Goal: Entertainment & Leisure: Browse casually

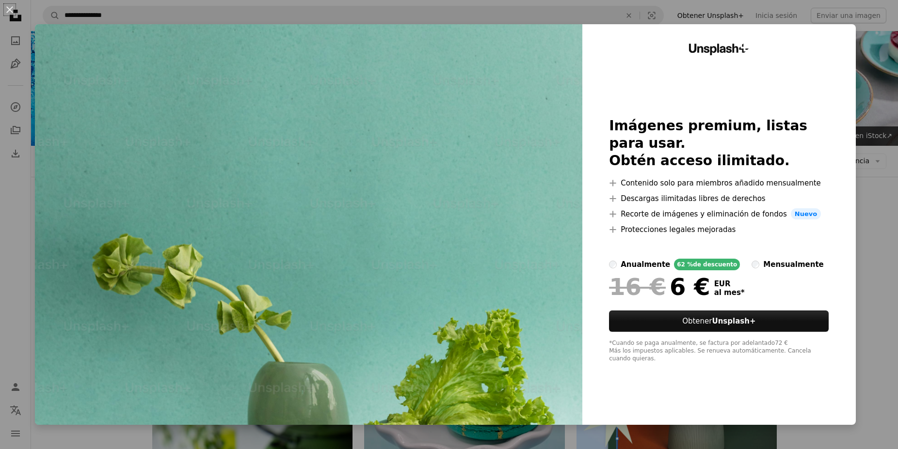
scroll to position [1286, 0]
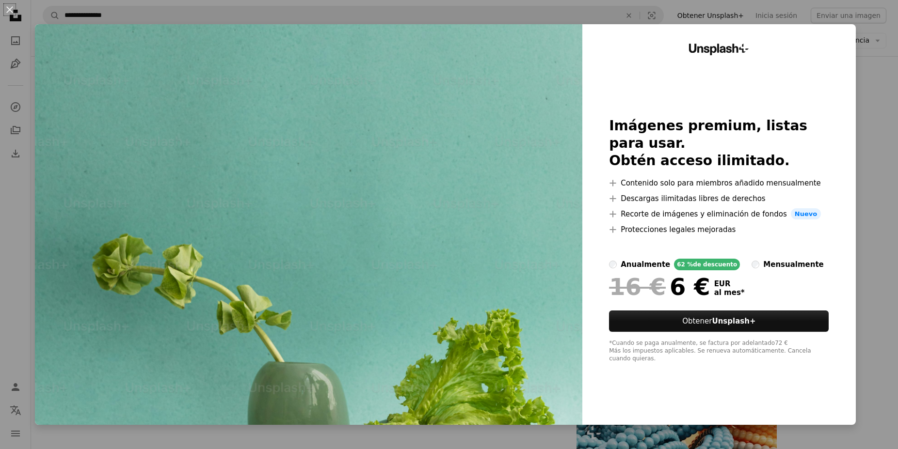
click at [415, 239] on img at bounding box center [308, 224] width 547 height 401
click at [8, 9] on button "An X shape" at bounding box center [10, 10] width 12 height 12
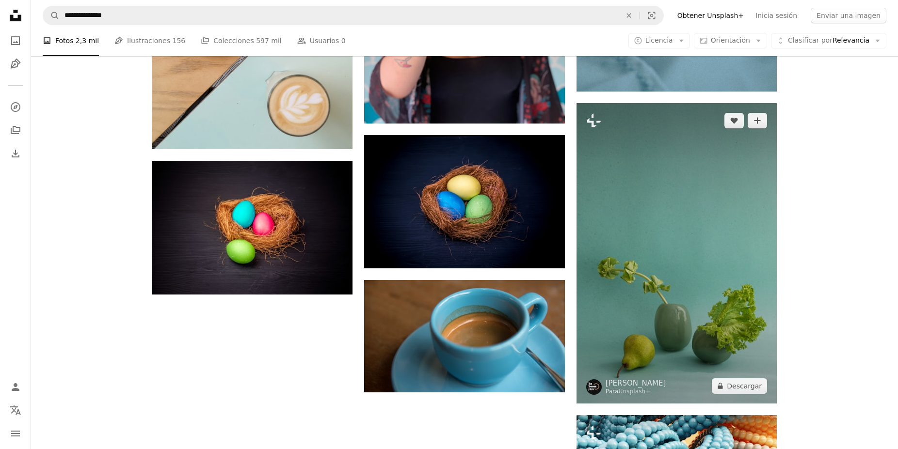
click at [648, 220] on img at bounding box center [676, 253] width 200 height 301
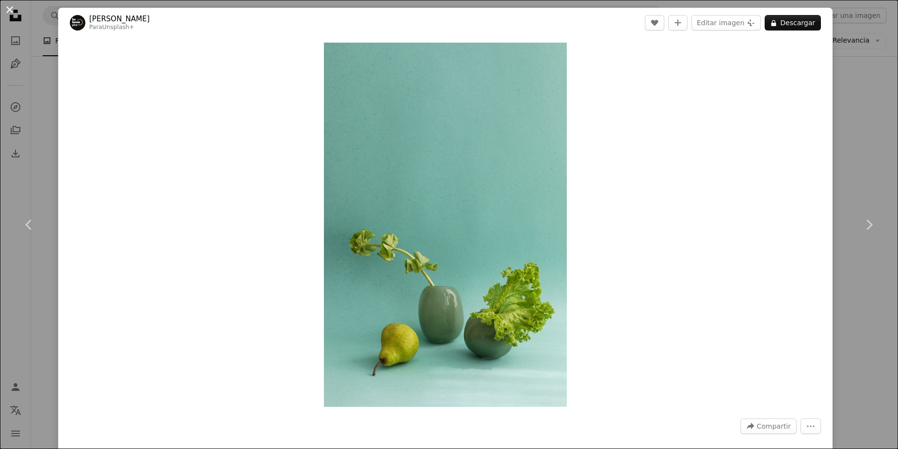
click at [10, 10] on button "An X shape" at bounding box center [10, 10] width 12 height 12
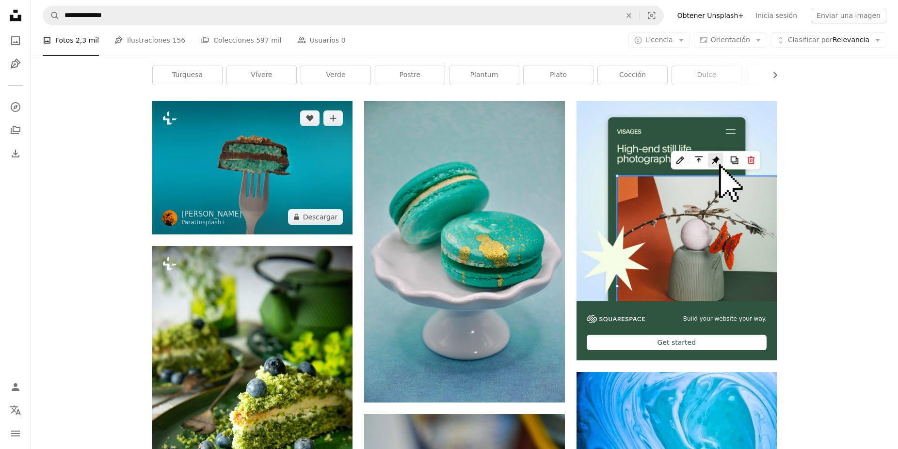
scroll to position [198, 0]
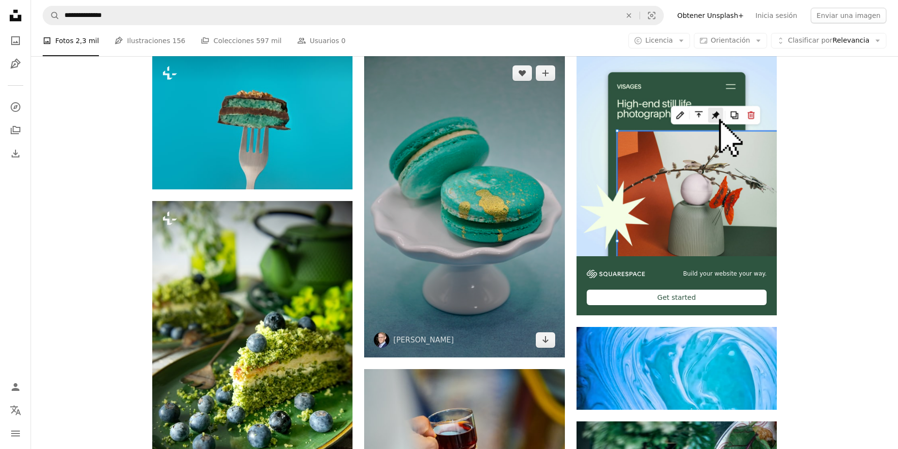
click at [442, 285] on img at bounding box center [464, 207] width 200 height 302
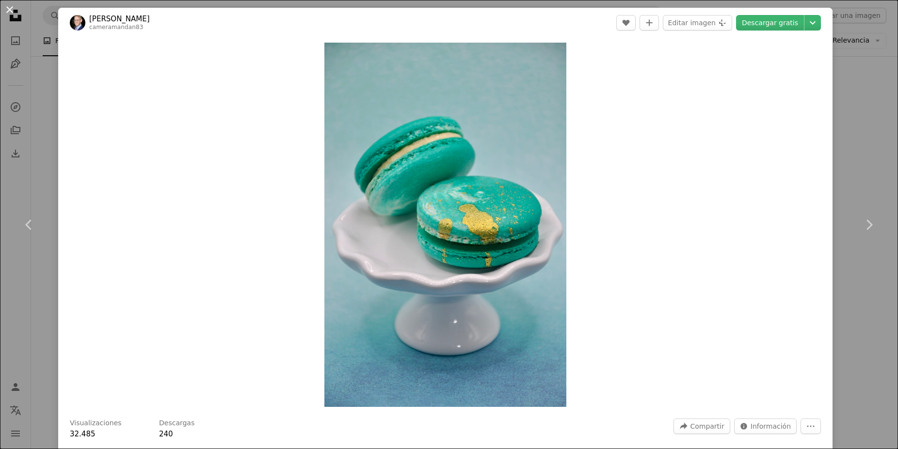
click at [11, 11] on button "An X shape" at bounding box center [10, 10] width 12 height 12
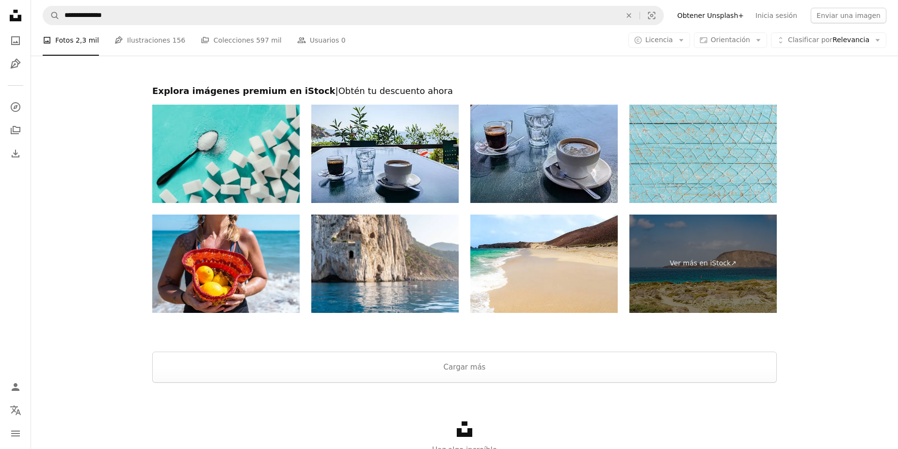
scroll to position [1969, 0]
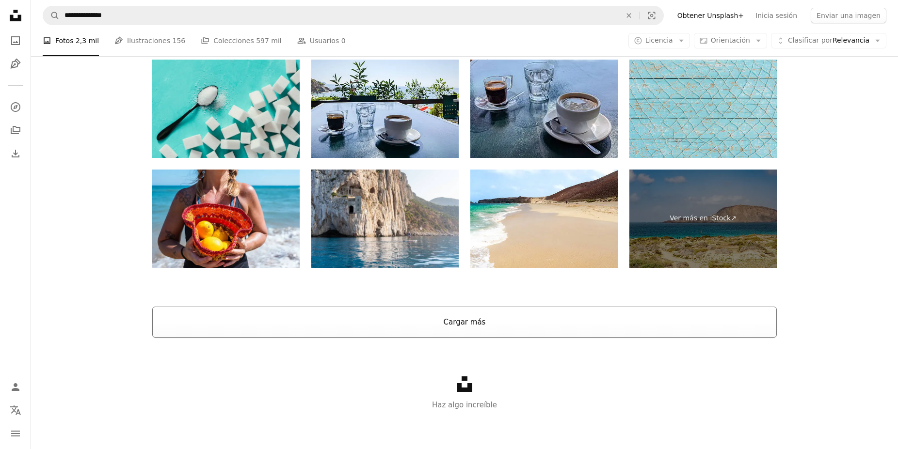
click at [440, 321] on button "Cargar más" at bounding box center [464, 322] width 624 height 31
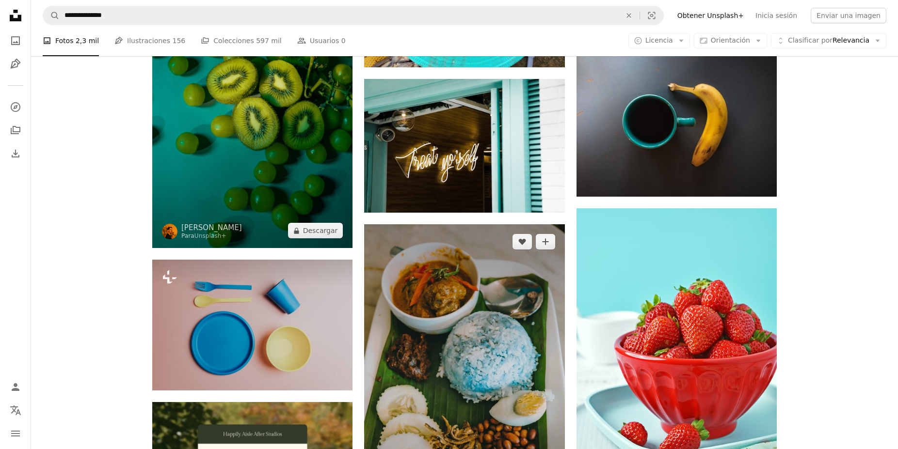
scroll to position [2130, 0]
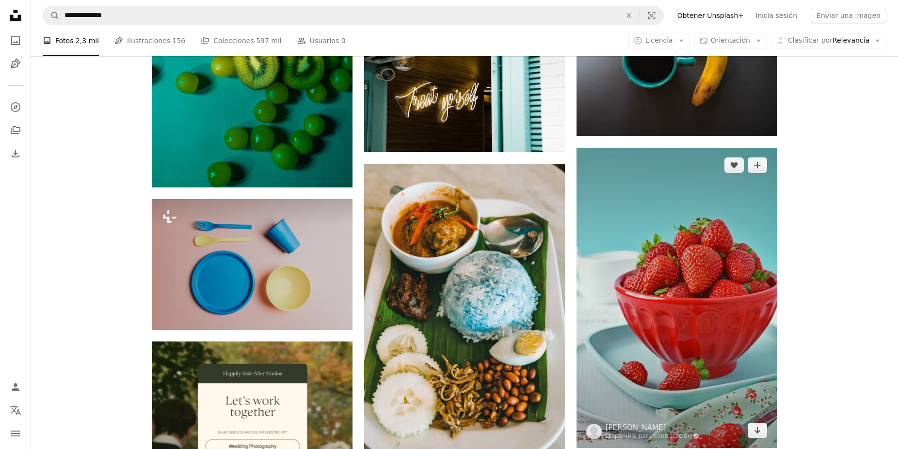
click at [624, 220] on img at bounding box center [676, 298] width 200 height 301
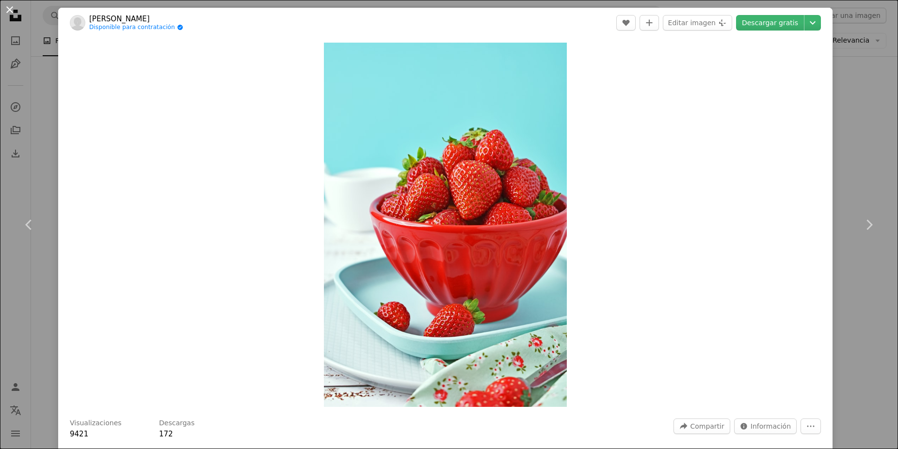
click at [10, 8] on button "An X shape" at bounding box center [10, 10] width 12 height 12
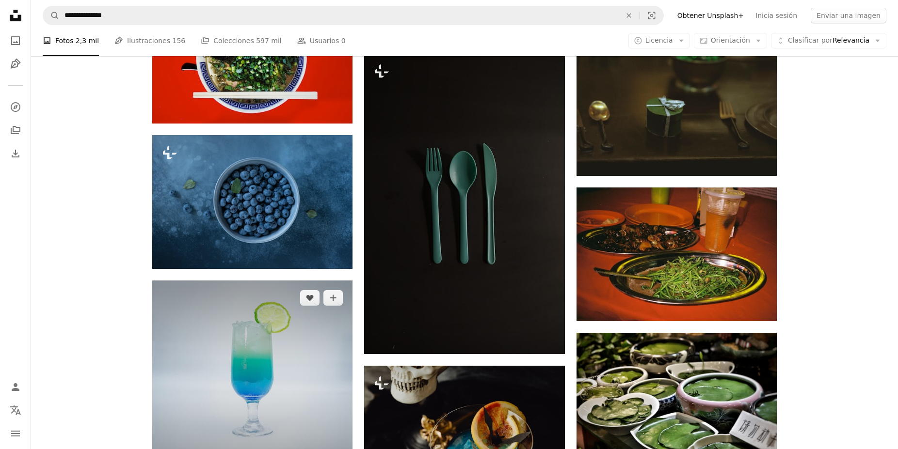
scroll to position [3416, 0]
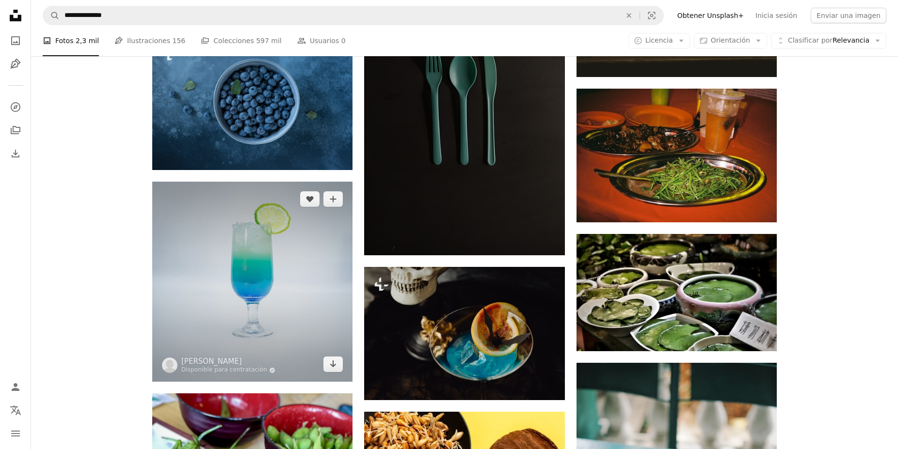
click at [272, 296] on img at bounding box center [252, 282] width 200 height 200
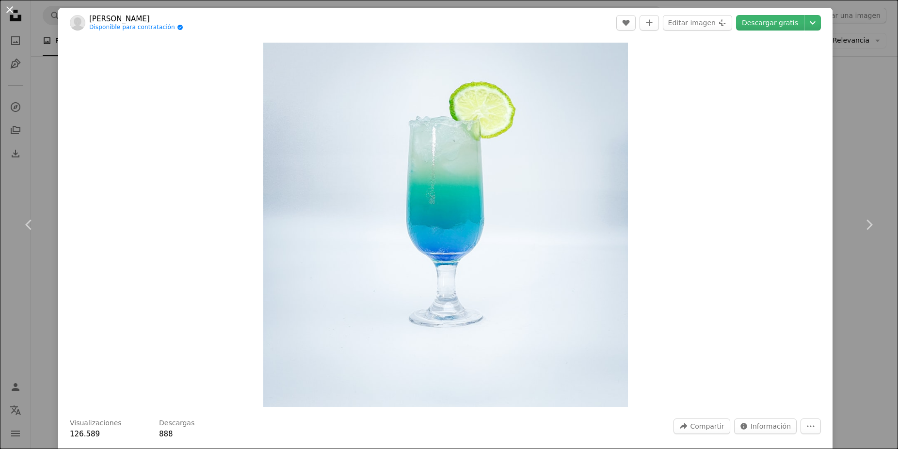
click at [7, 7] on button "An X shape" at bounding box center [10, 10] width 12 height 12
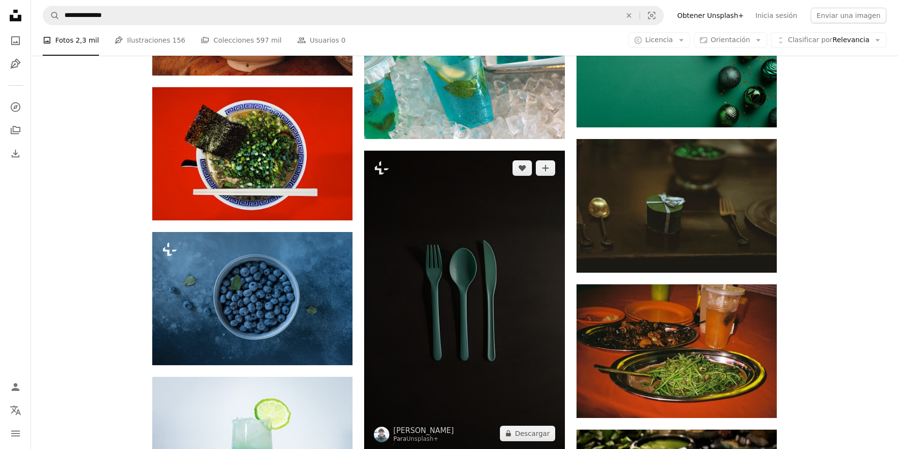
scroll to position [3218, 0]
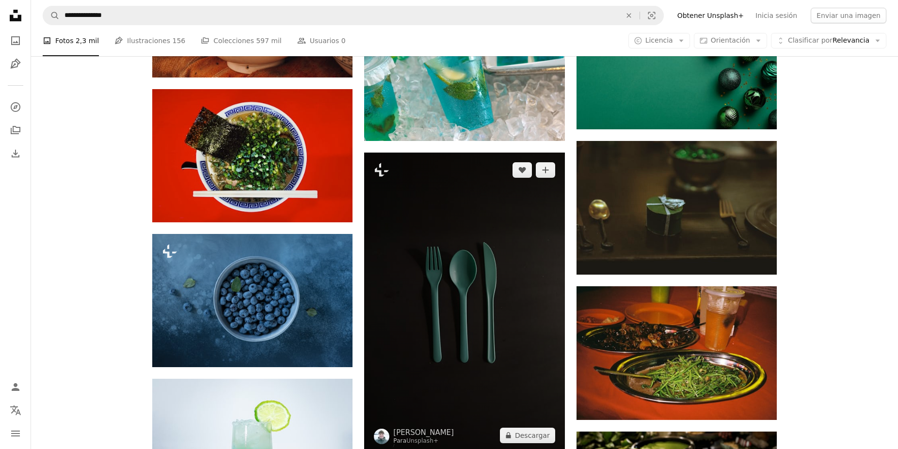
click at [425, 330] on img at bounding box center [464, 303] width 200 height 301
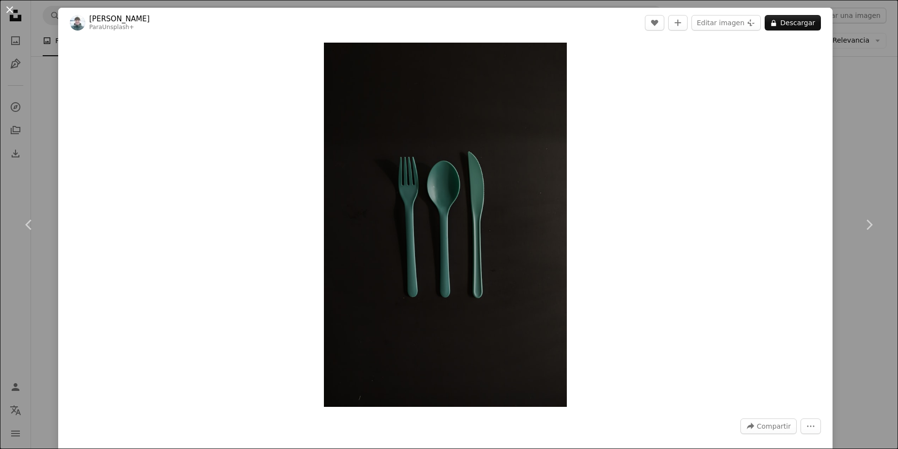
click at [9, 6] on button "An X shape" at bounding box center [10, 10] width 12 height 12
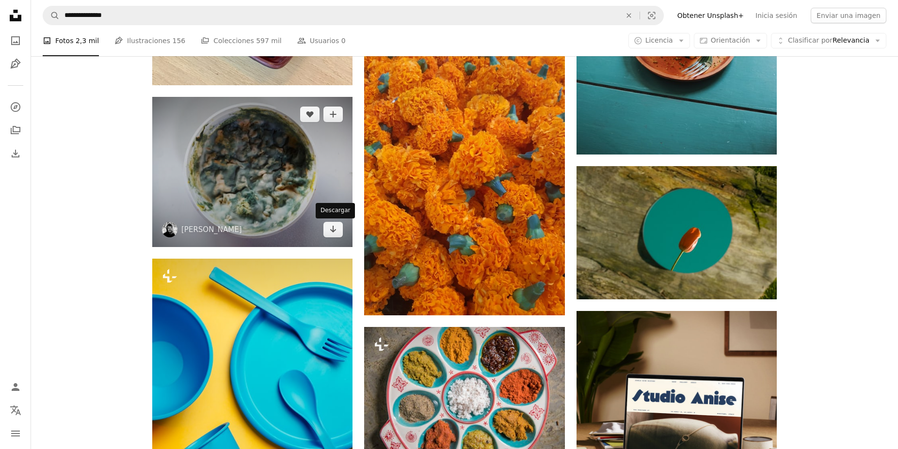
scroll to position [3960, 0]
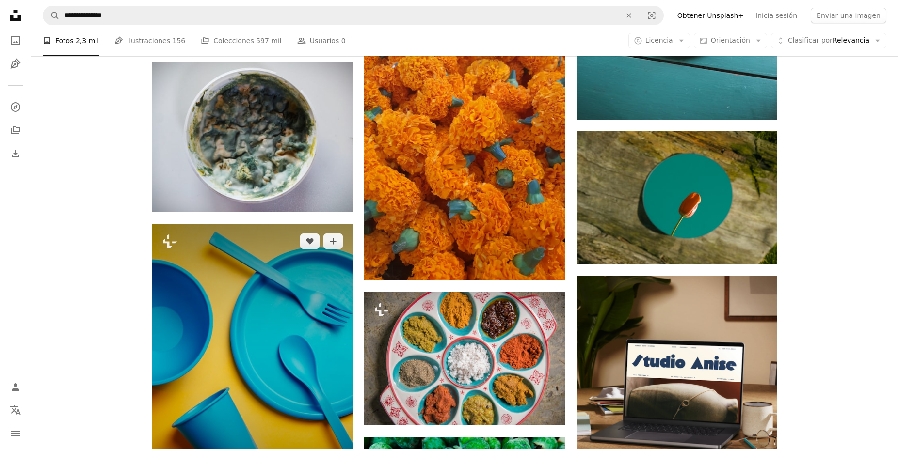
click at [256, 331] on img at bounding box center [252, 364] width 200 height 281
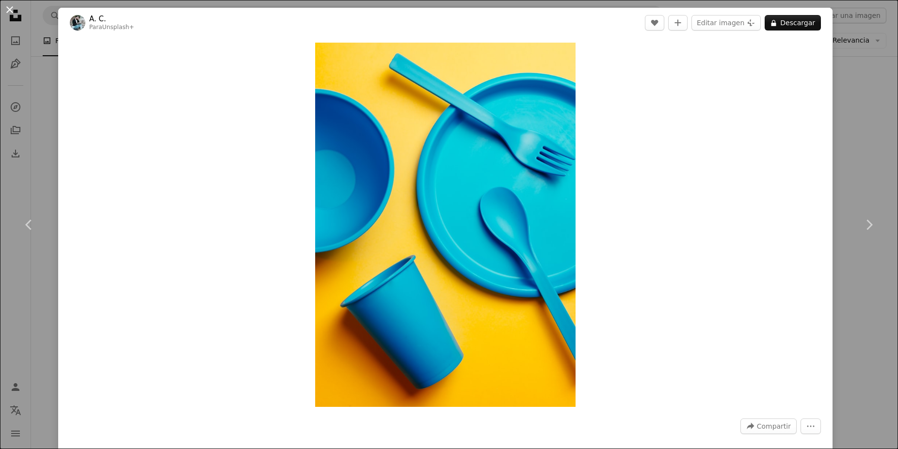
click at [8, 9] on button "An X shape" at bounding box center [10, 10] width 12 height 12
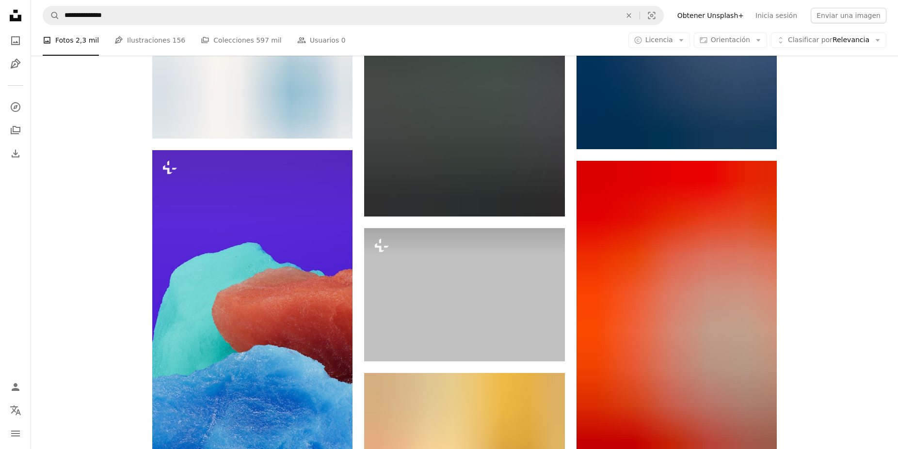
scroll to position [4701, 0]
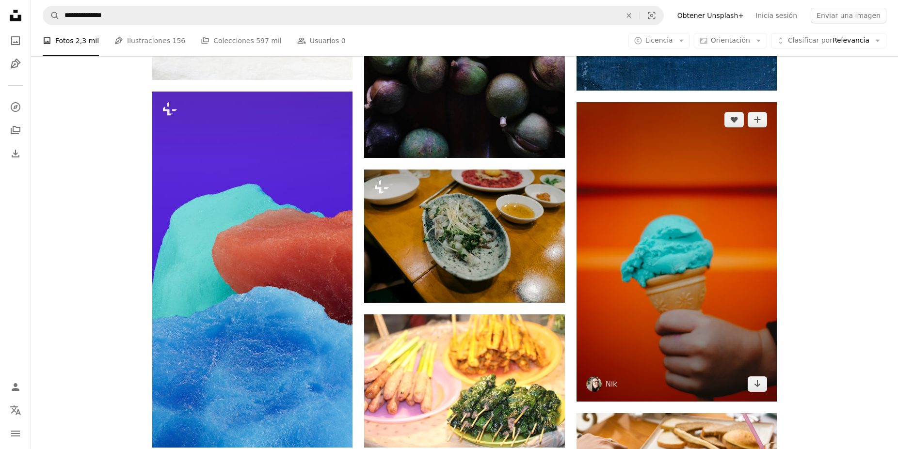
click at [629, 210] on img at bounding box center [676, 252] width 200 height 300
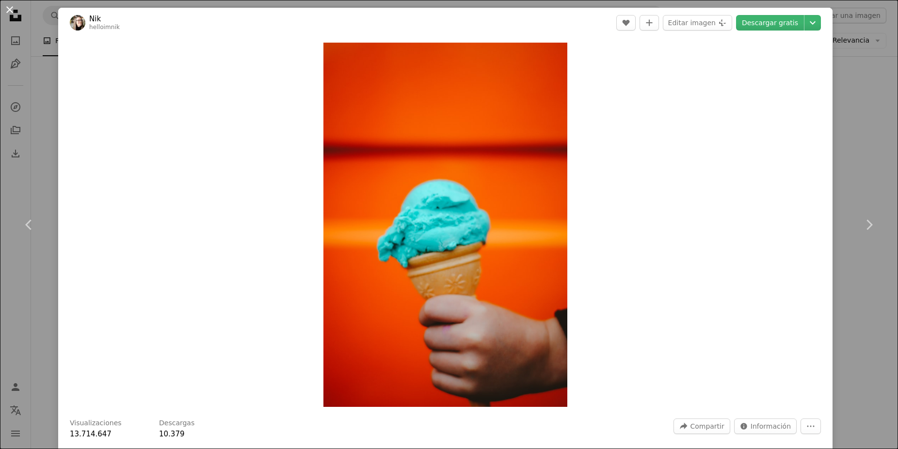
click at [11, 6] on button "An X shape" at bounding box center [10, 10] width 12 height 12
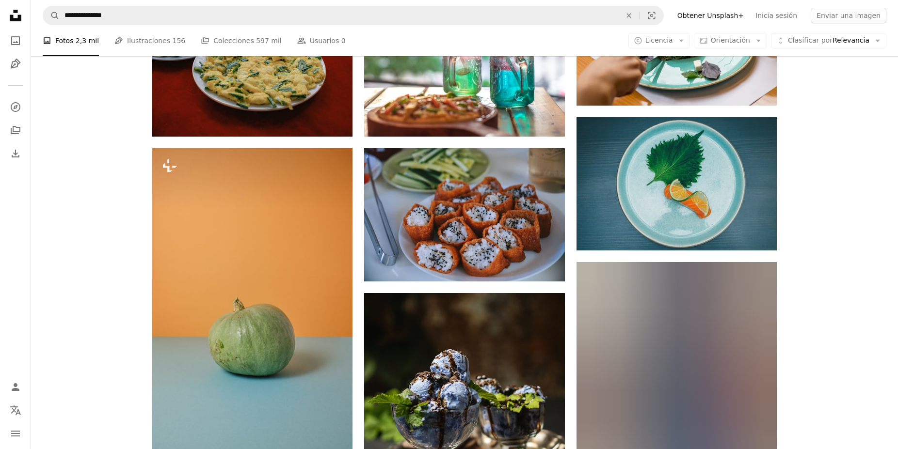
scroll to position [5245, 0]
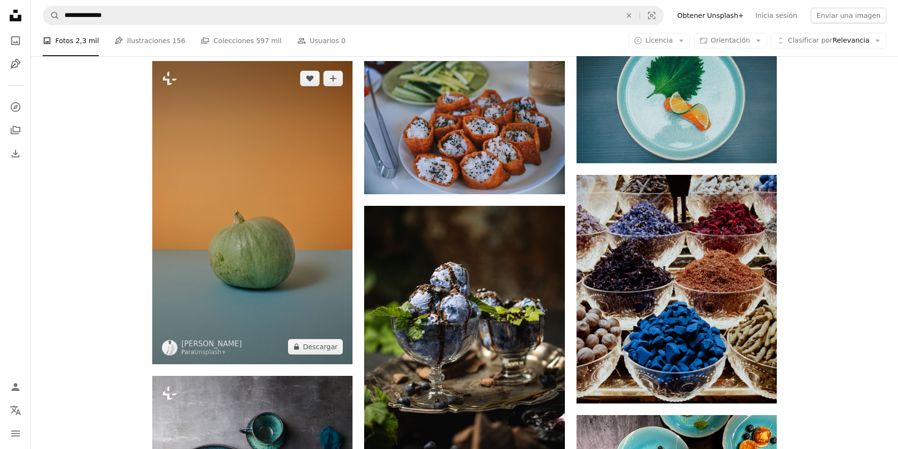
click at [290, 228] on img at bounding box center [252, 213] width 200 height 304
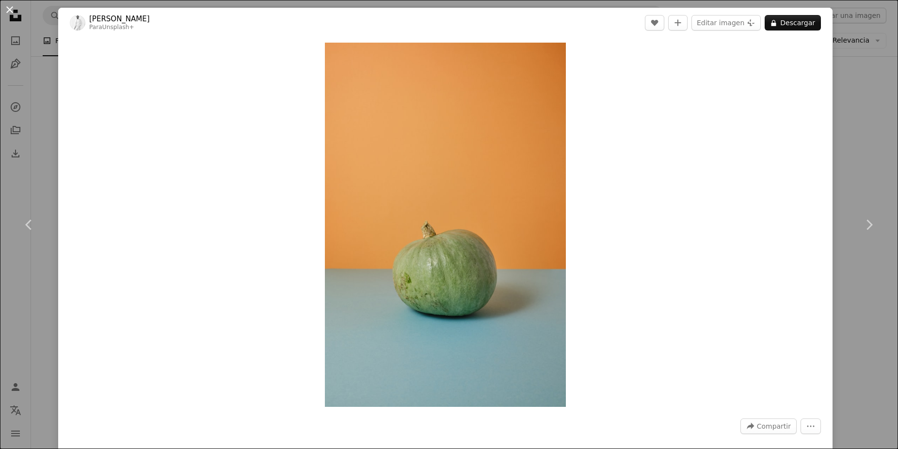
click at [13, 8] on button "An X shape" at bounding box center [10, 10] width 12 height 12
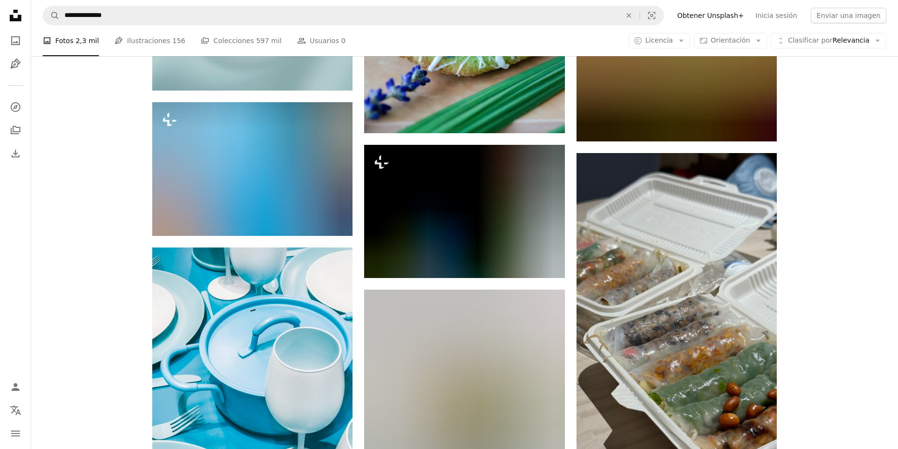
scroll to position [12713, 0]
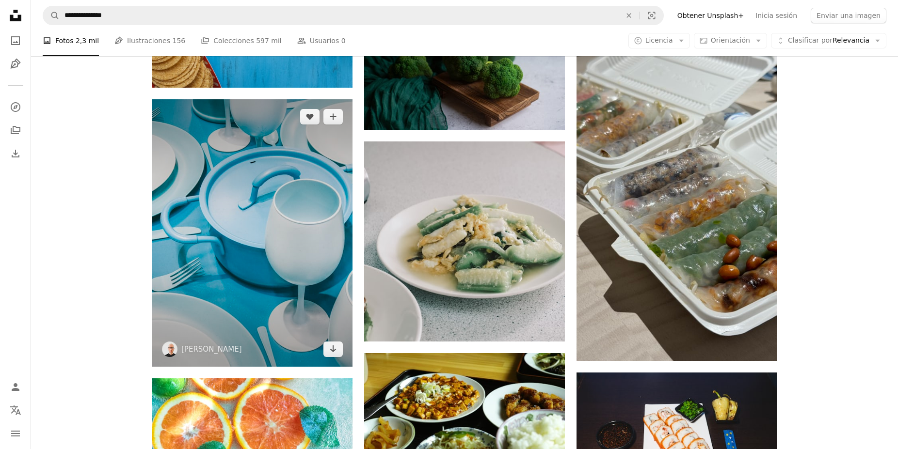
click at [219, 276] on img at bounding box center [252, 232] width 200 height 267
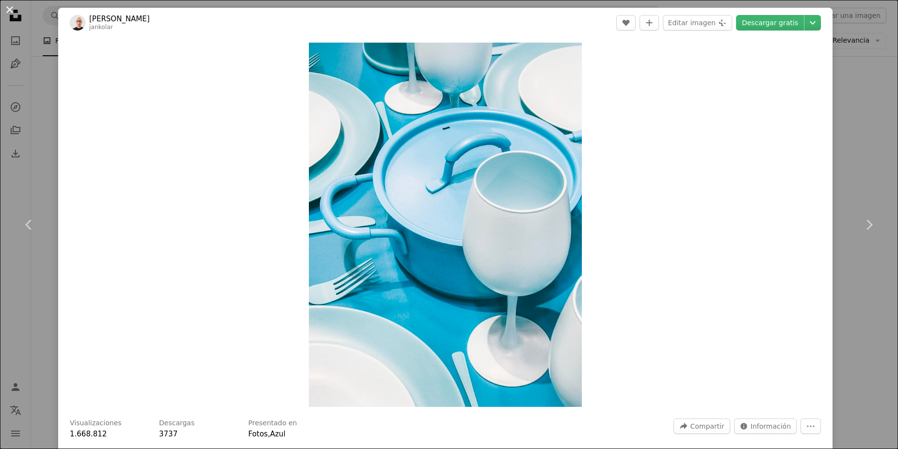
click at [12, 14] on button "An X shape" at bounding box center [10, 10] width 12 height 12
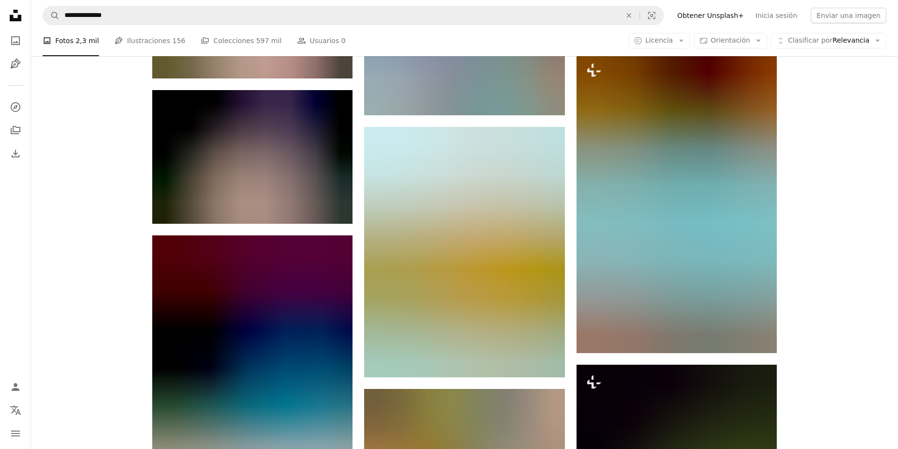
scroll to position [14048, 0]
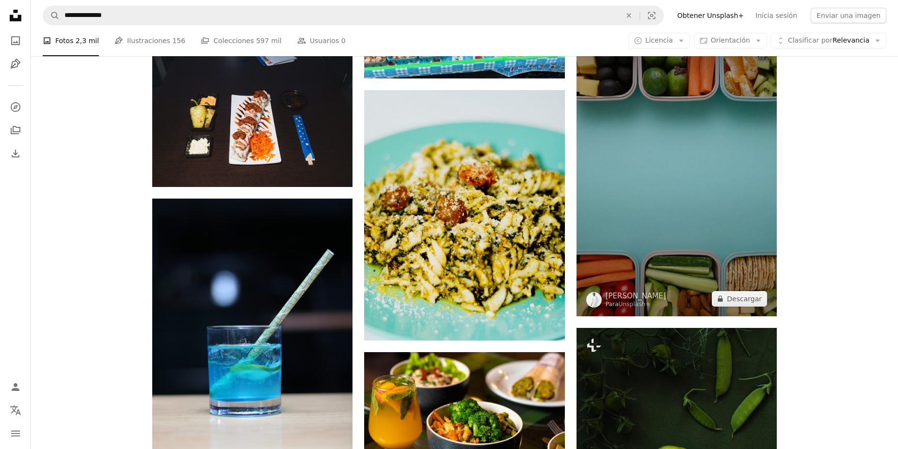
click at [654, 146] on img at bounding box center [676, 166] width 200 height 301
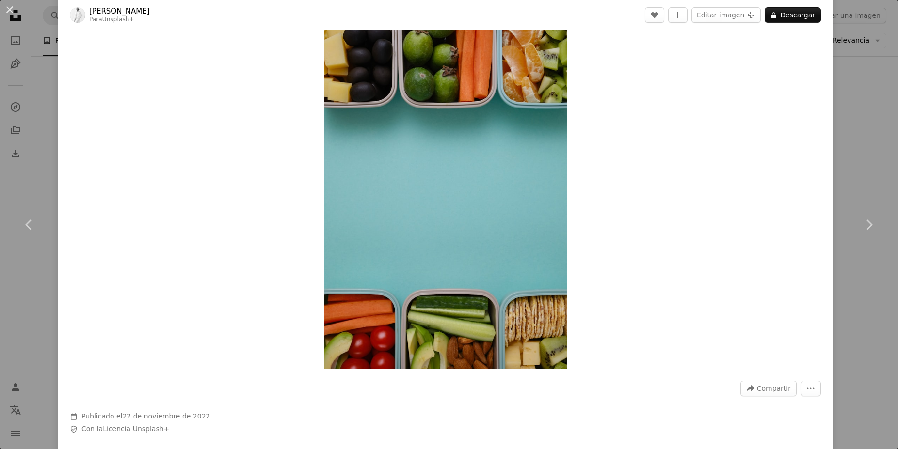
scroll to position [58, 0]
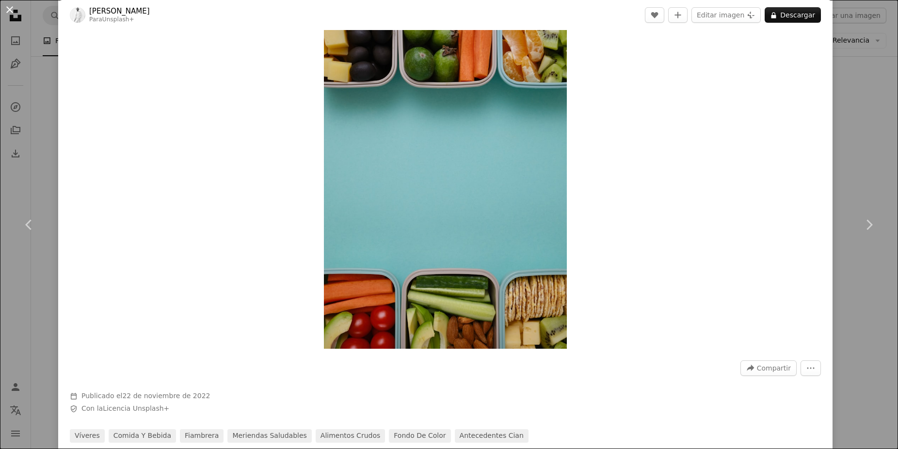
click at [10, 11] on button "An X shape" at bounding box center [10, 10] width 12 height 12
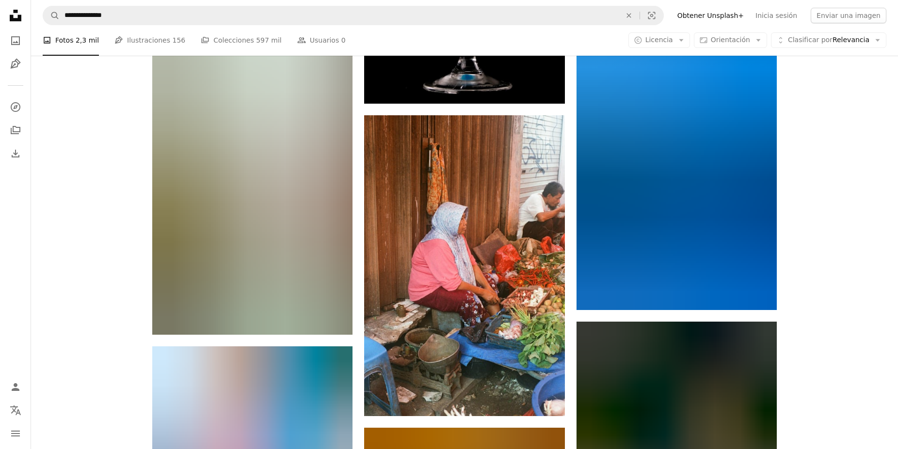
scroll to position [15532, 0]
